Goal: Information Seeking & Learning: Learn about a topic

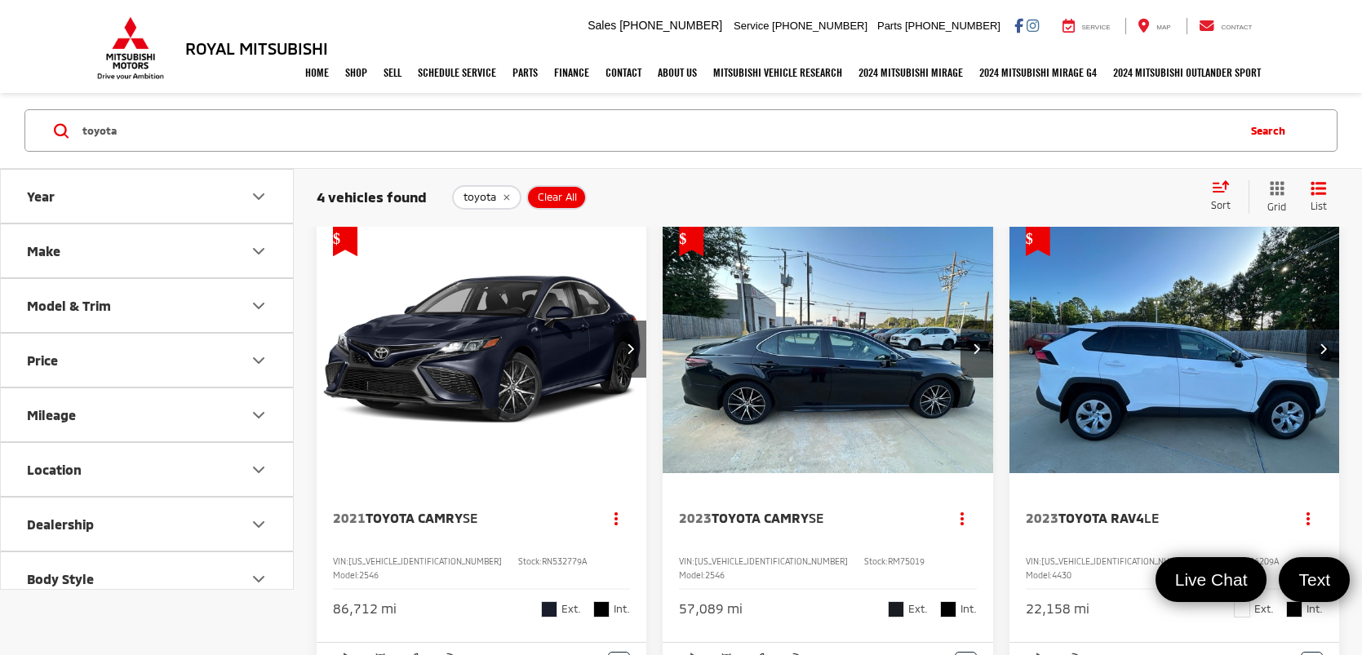
scroll to position [11, 0]
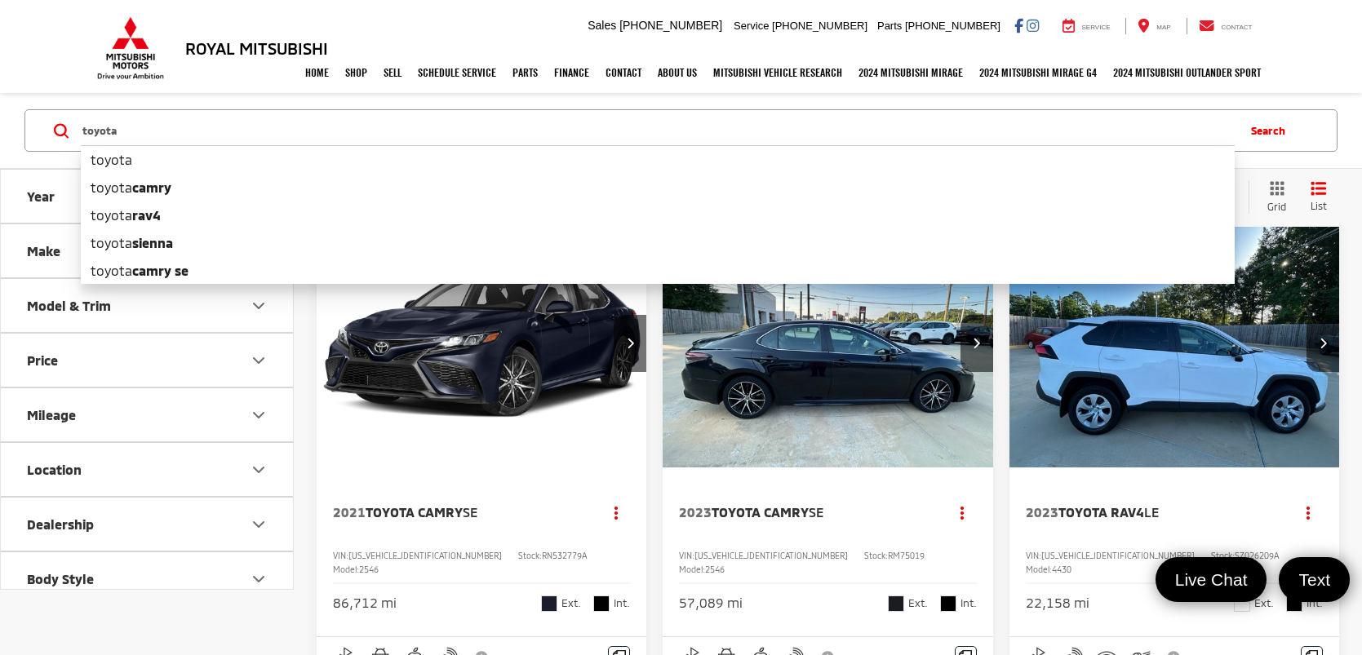
drag, startPoint x: 190, startPoint y: 125, endPoint x: 152, endPoint y: 136, distance: 40.0
click at [152, 136] on input "toyota" at bounding box center [658, 130] width 1154 height 39
type input "t"
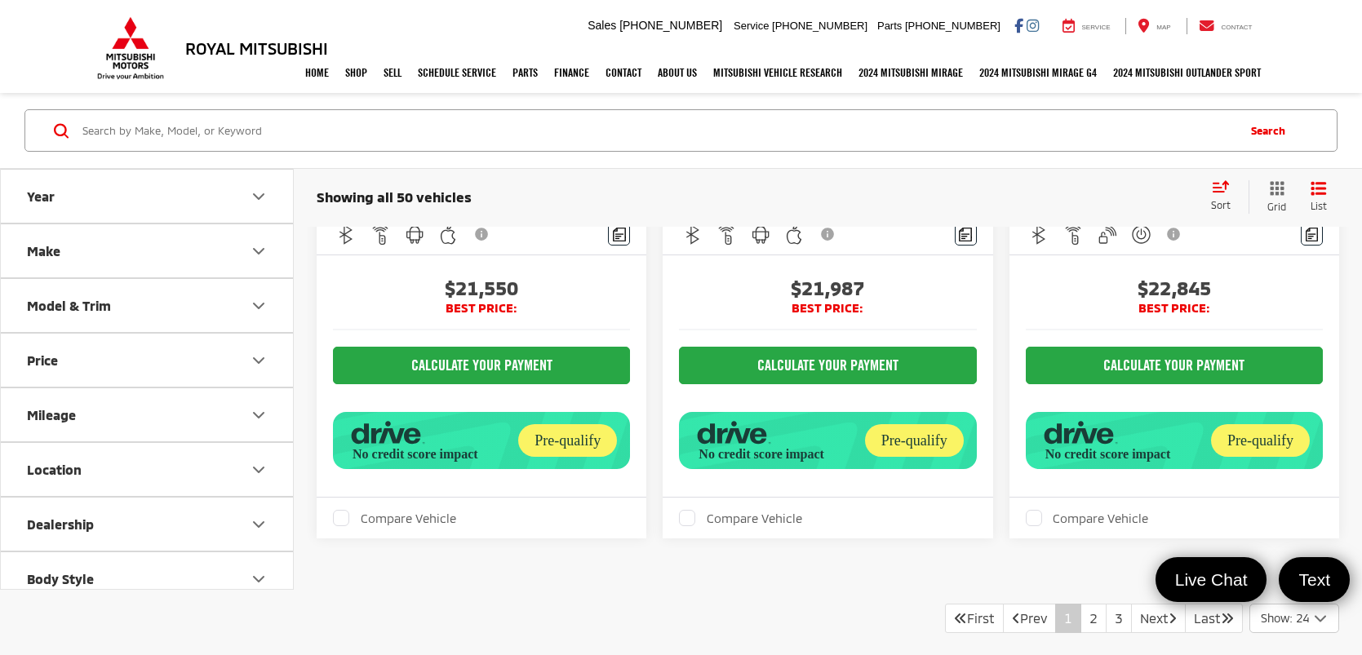
scroll to position [5854, 0]
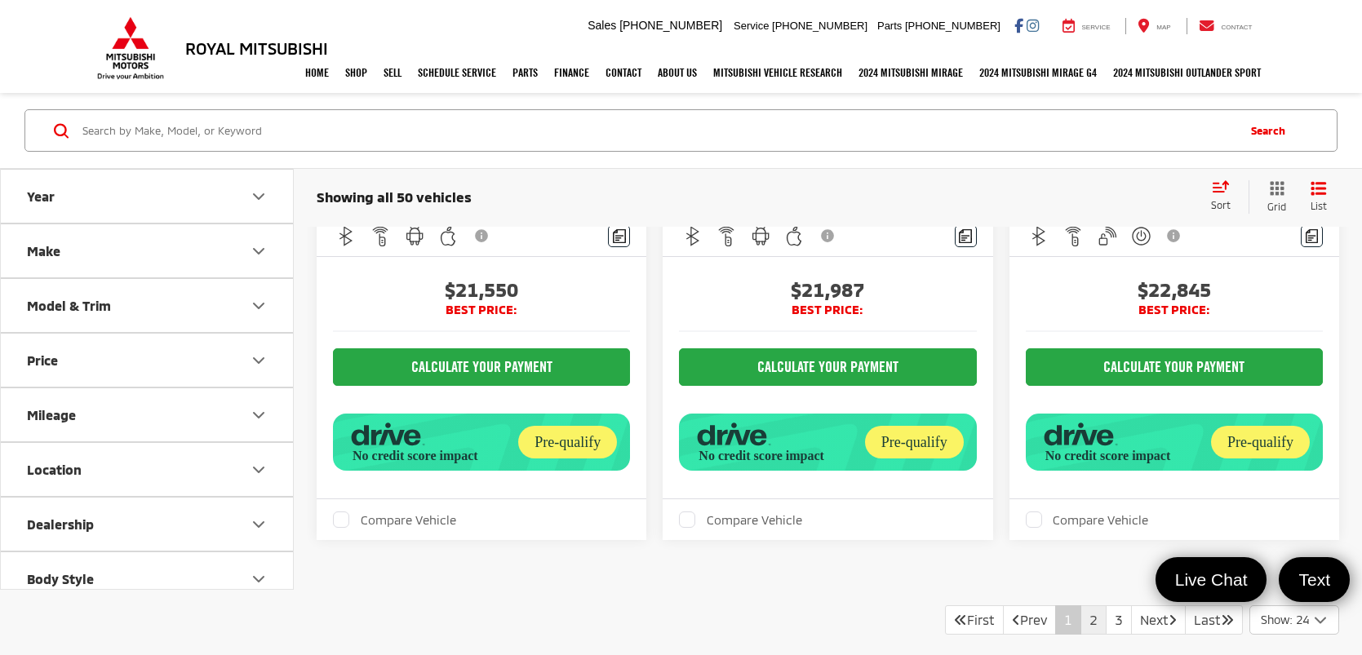
click at [1080, 605] on link "2" at bounding box center [1093, 619] width 26 height 29
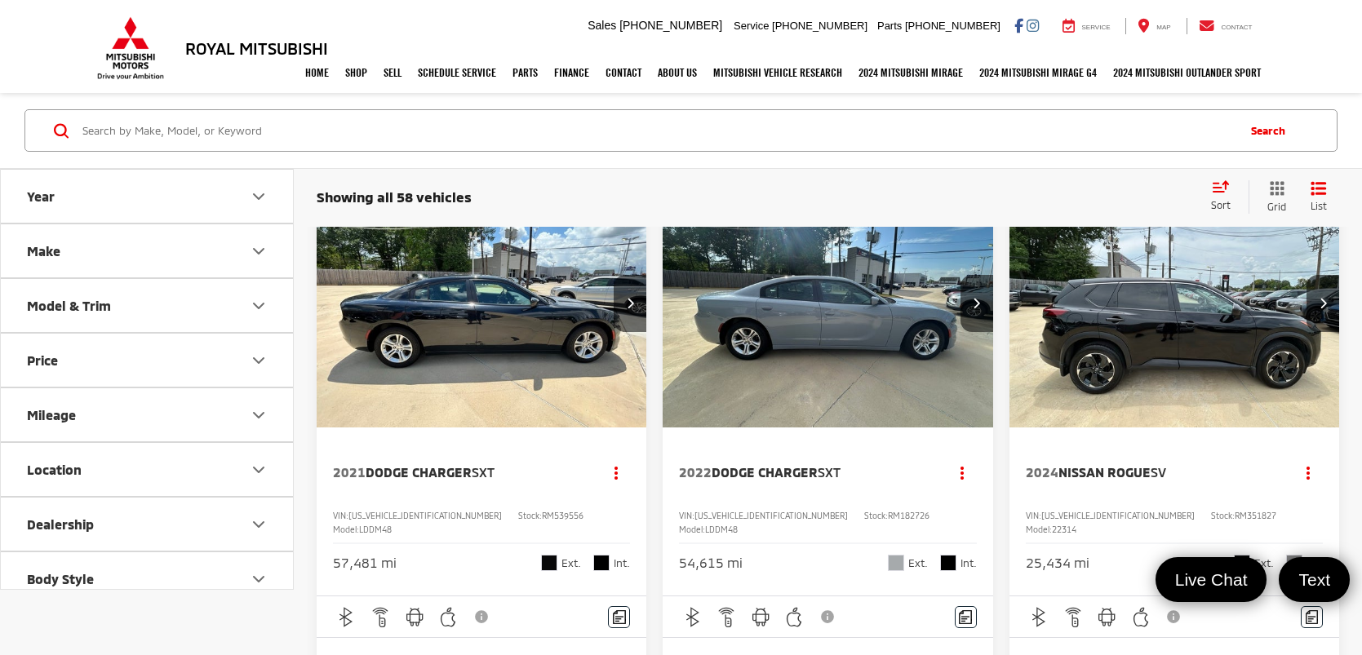
scroll to position [2363, 0]
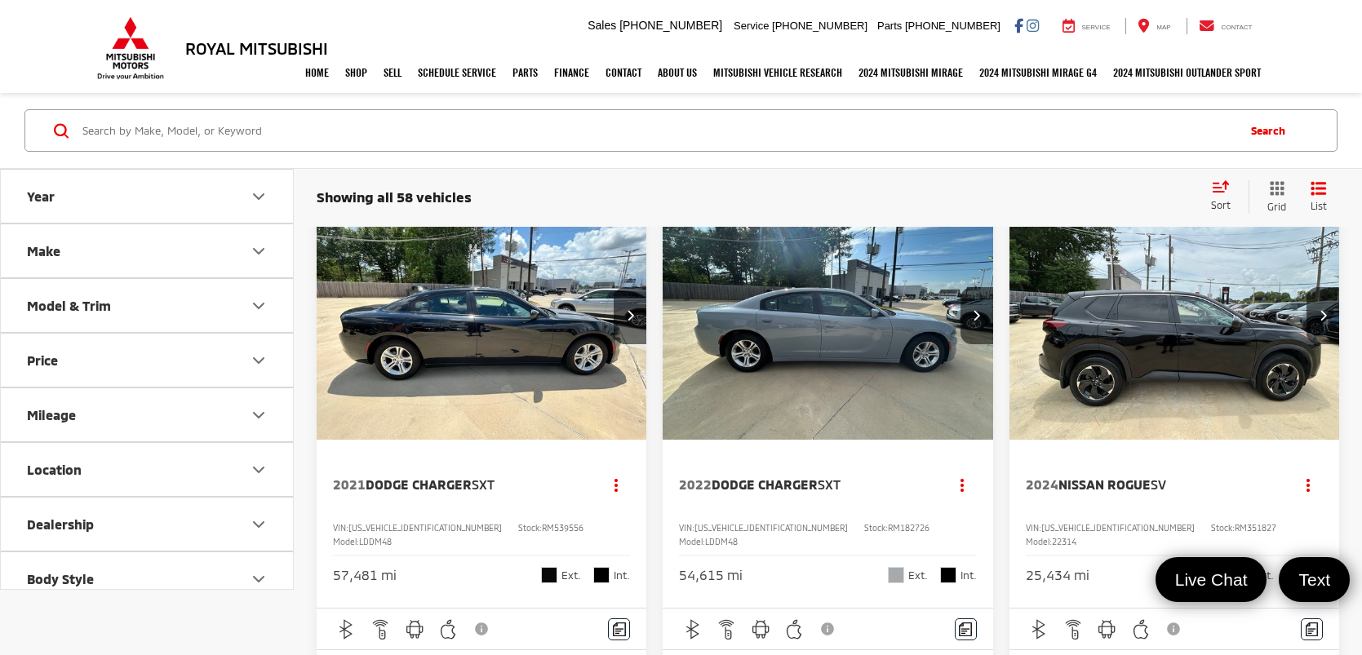
click at [1215, 357] on img "2024 Nissan Rogue SV 0" at bounding box center [1174, 317] width 332 height 250
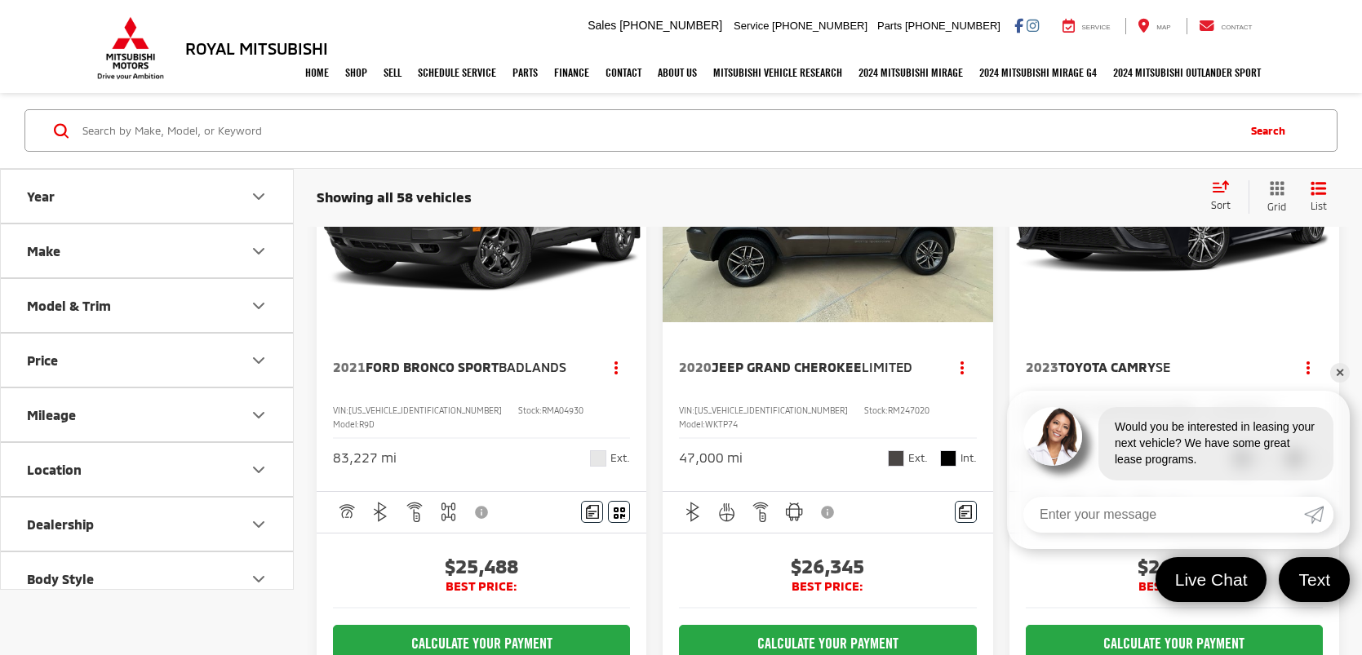
scroll to position [3252, 0]
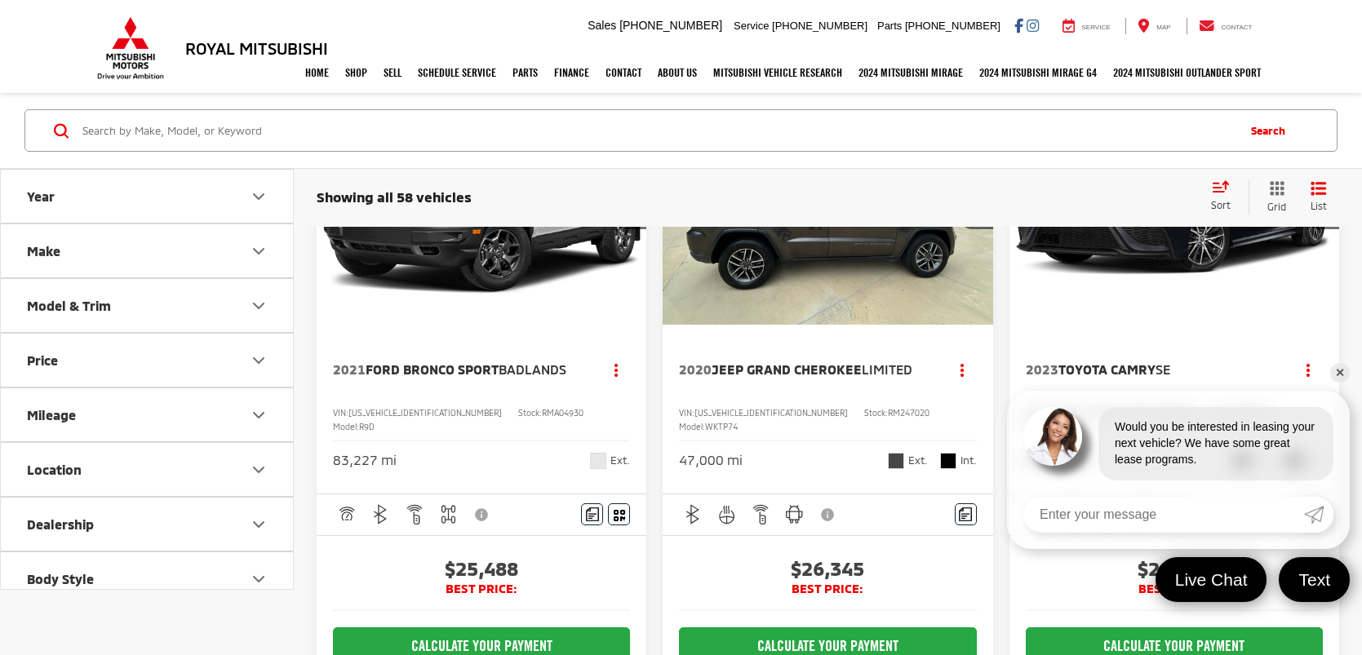
click at [1341, 374] on link "✕" at bounding box center [1340, 373] width 20 height 20
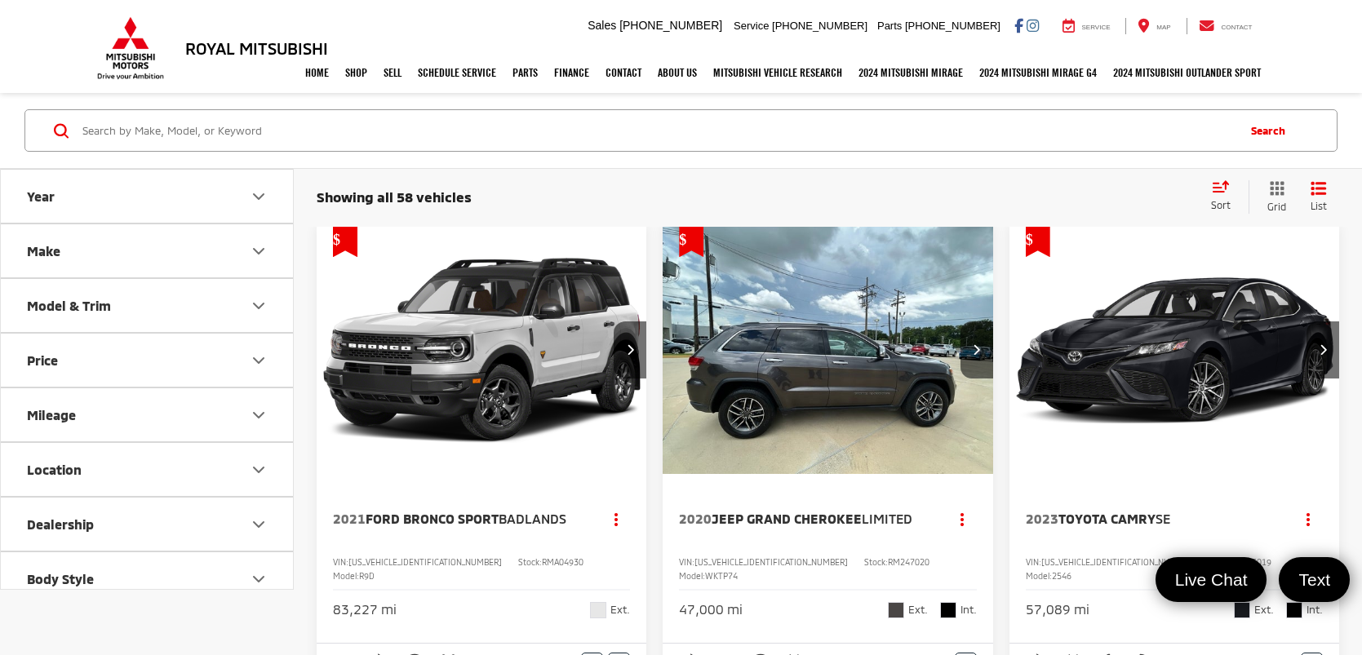
scroll to position [3109, 0]
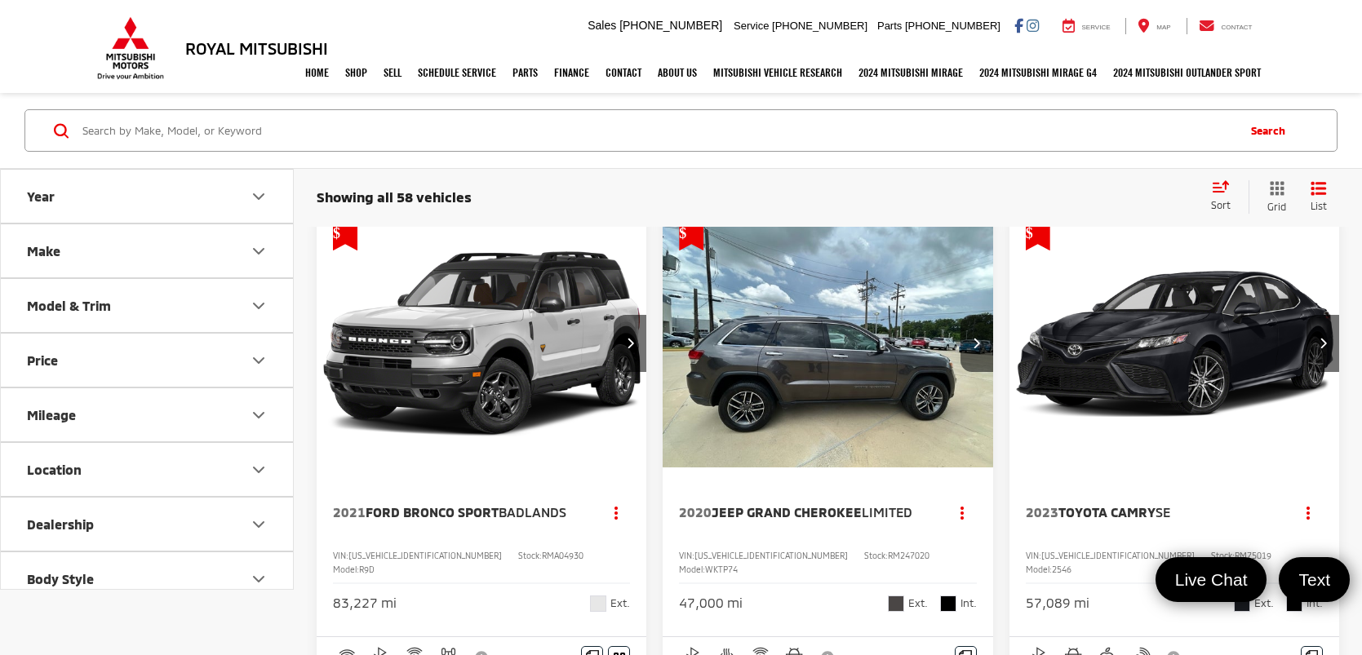
click at [1172, 583] on div "57,089 mi Ext. Int." at bounding box center [1174, 598] width 297 height 30
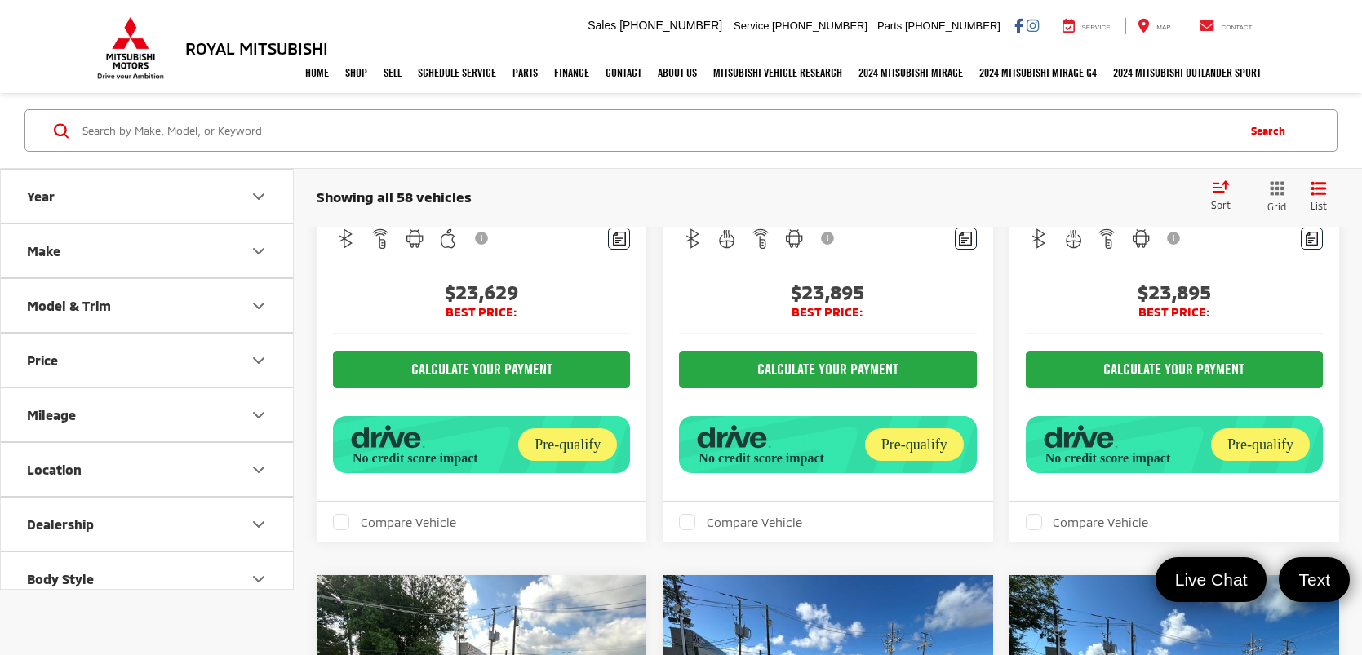
scroll to position [0, 0]
